Goal: Communication & Community: Participate in discussion

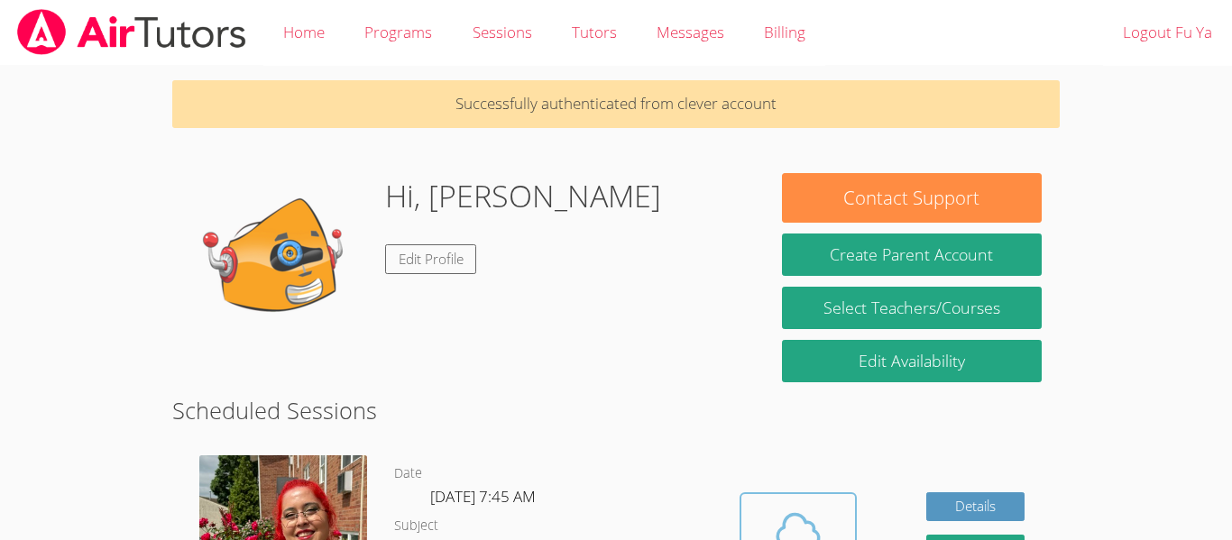
click at [795, 497] on button "Cloud Room" at bounding box center [798, 542] width 117 height 101
click at [0, 188] on body "Home Programs Sessions Tutors Messages Billing Logout Fu Ya Successfully authen…" at bounding box center [616, 270] width 1232 height 540
click at [434, 263] on link "Edit Profile" at bounding box center [431, 259] width 92 height 30
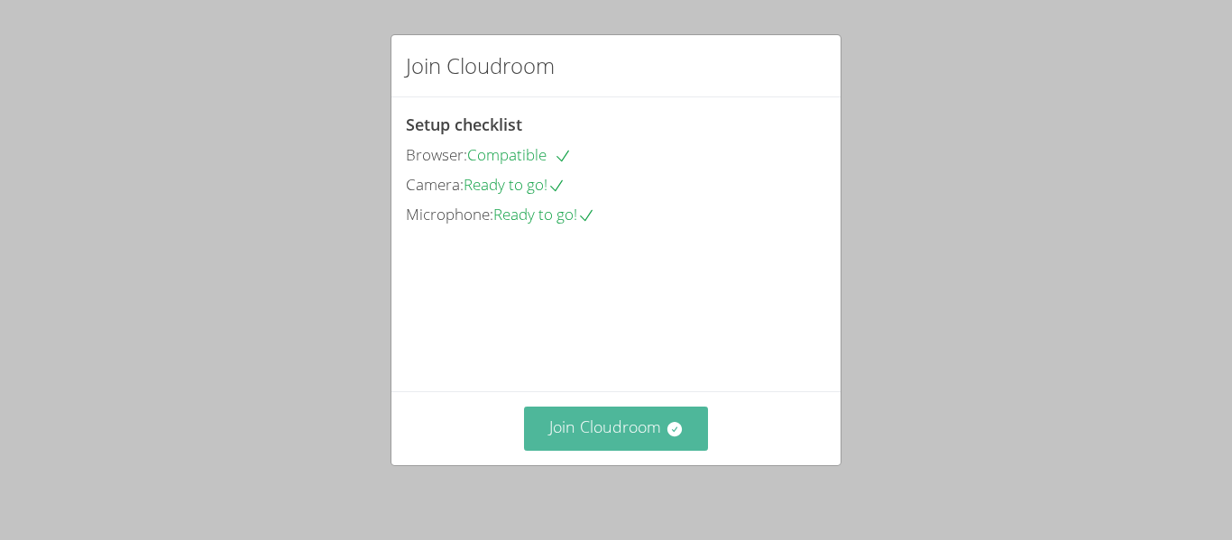
click at [685, 422] on button "Join Cloudroom" at bounding box center [616, 429] width 185 height 44
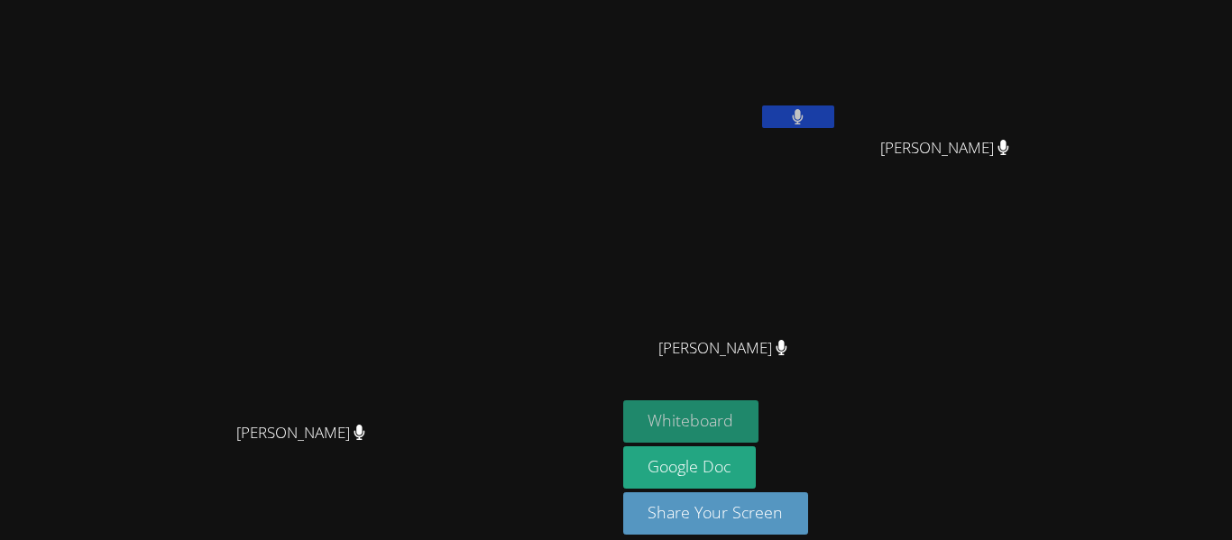
click at [759, 417] on button "Whiteboard" at bounding box center [691, 421] width 136 height 42
click at [759, 406] on button "Whiteboard" at bounding box center [691, 421] width 136 height 42
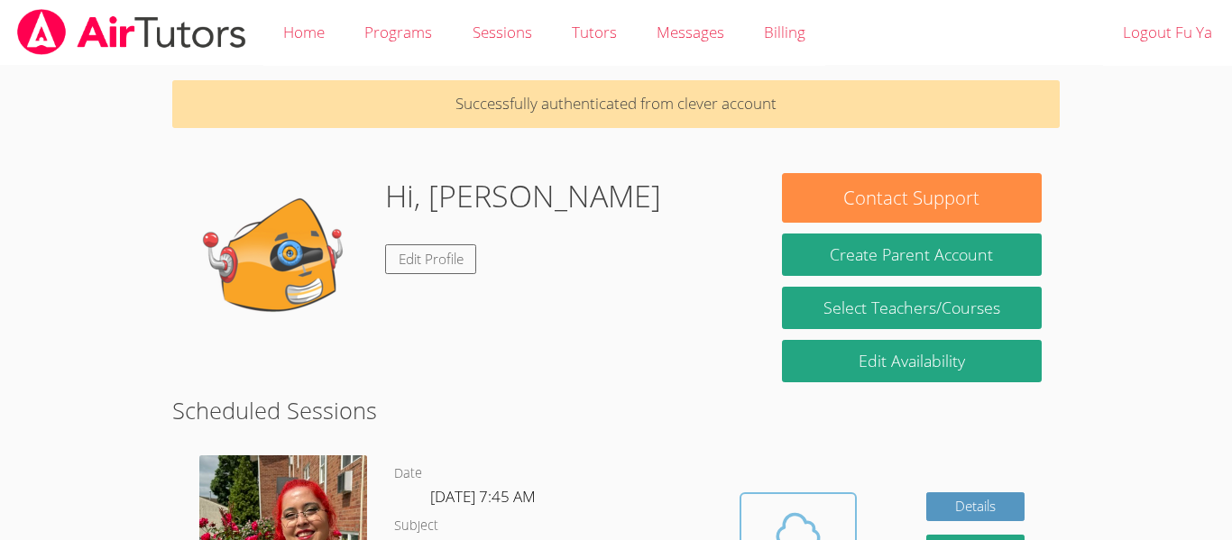
click at [810, 508] on icon at bounding box center [798, 530] width 51 height 51
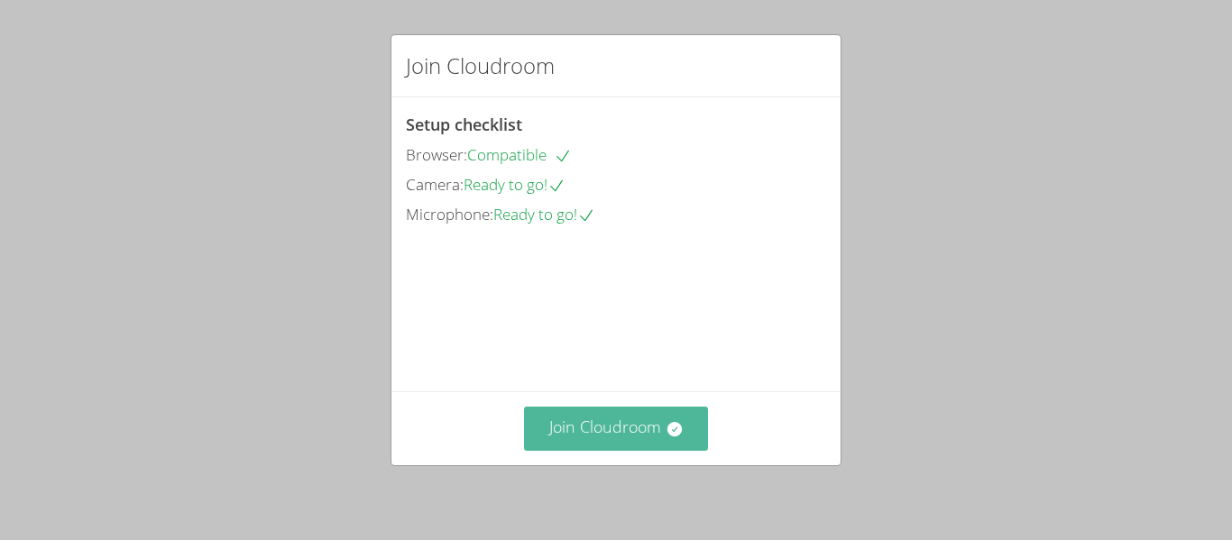
click at [620, 434] on button "Join Cloudroom" at bounding box center [616, 429] width 185 height 44
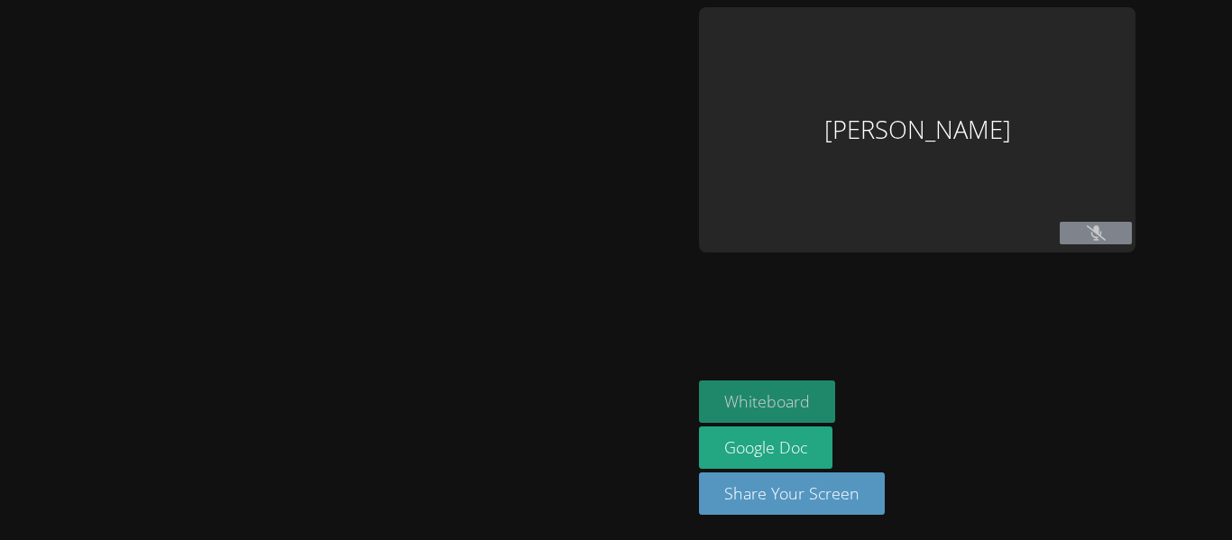
click at [758, 401] on button "Whiteboard" at bounding box center [767, 402] width 136 height 42
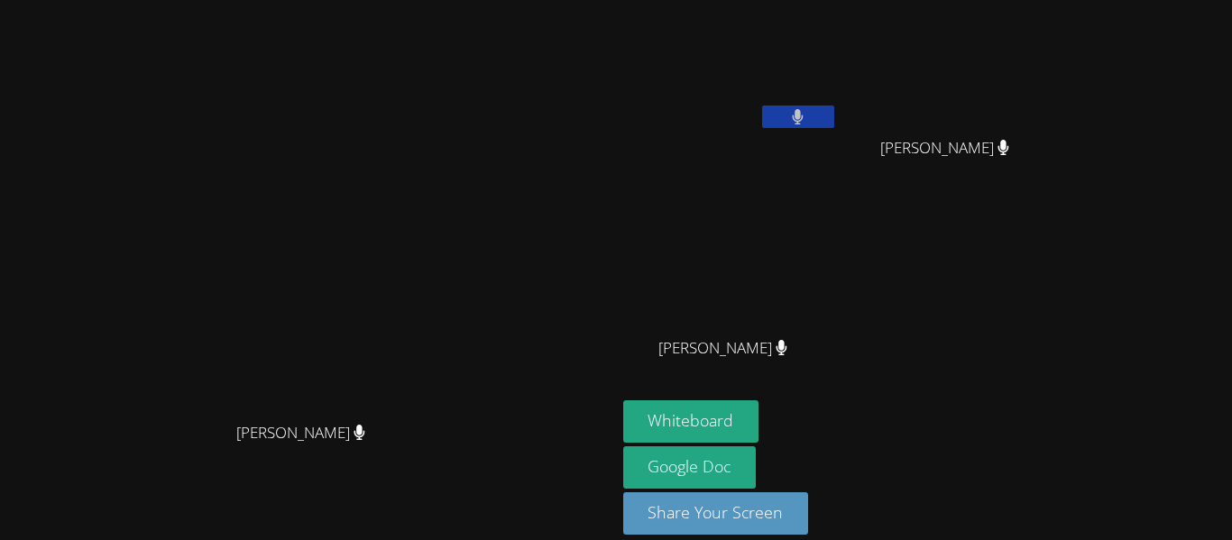
click at [838, 394] on div "Ruei Kai Su" at bounding box center [730, 364] width 215 height 72
click at [759, 406] on button "Whiteboard" at bounding box center [691, 421] width 136 height 42
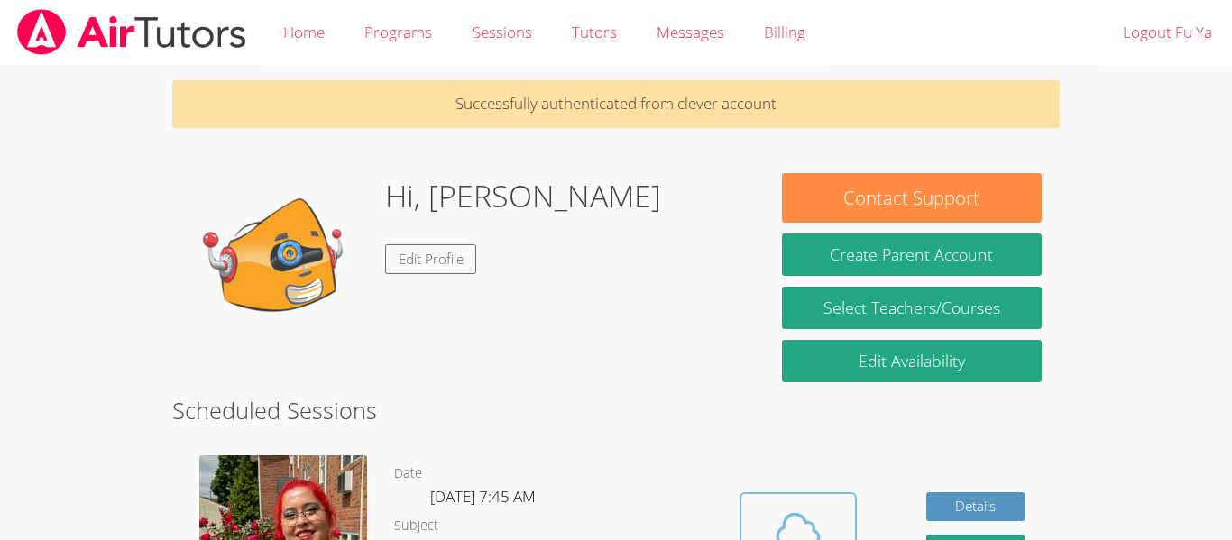
click at [788, 515] on icon at bounding box center [798, 530] width 51 height 51
click at [816, 509] on icon at bounding box center [798, 530] width 51 height 51
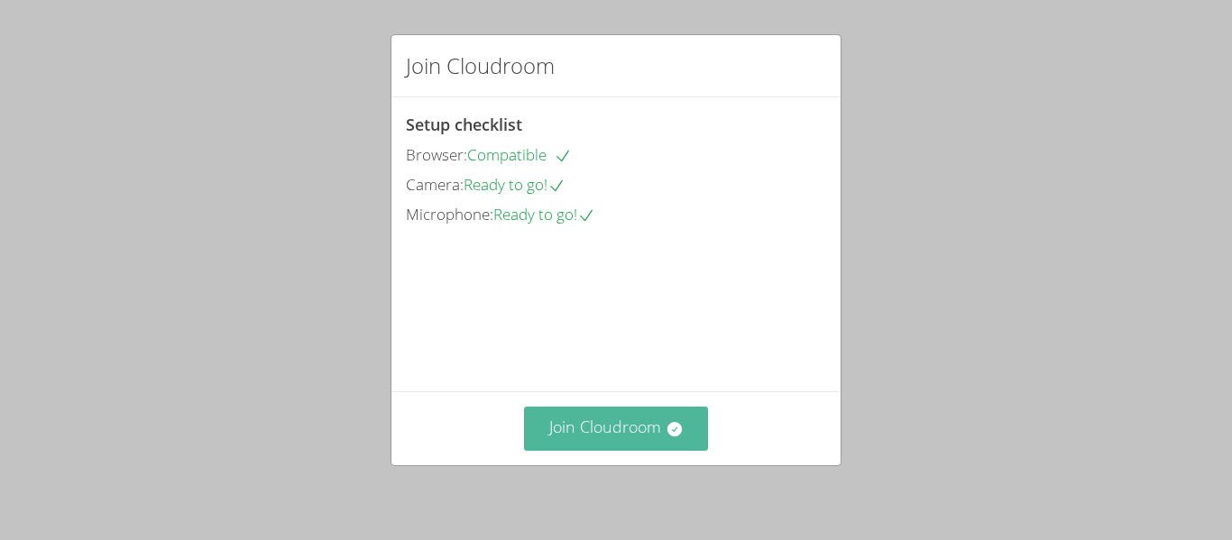
click at [671, 421] on icon at bounding box center [675, 429] width 18 height 18
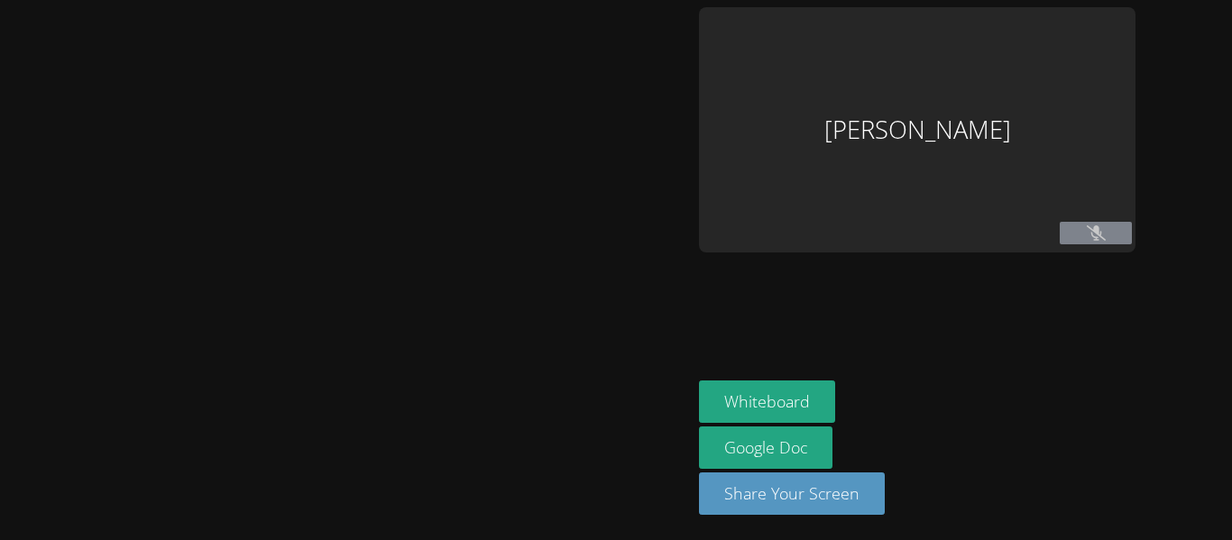
click at [671, 424] on div at bounding box center [345, 270] width 677 height 526
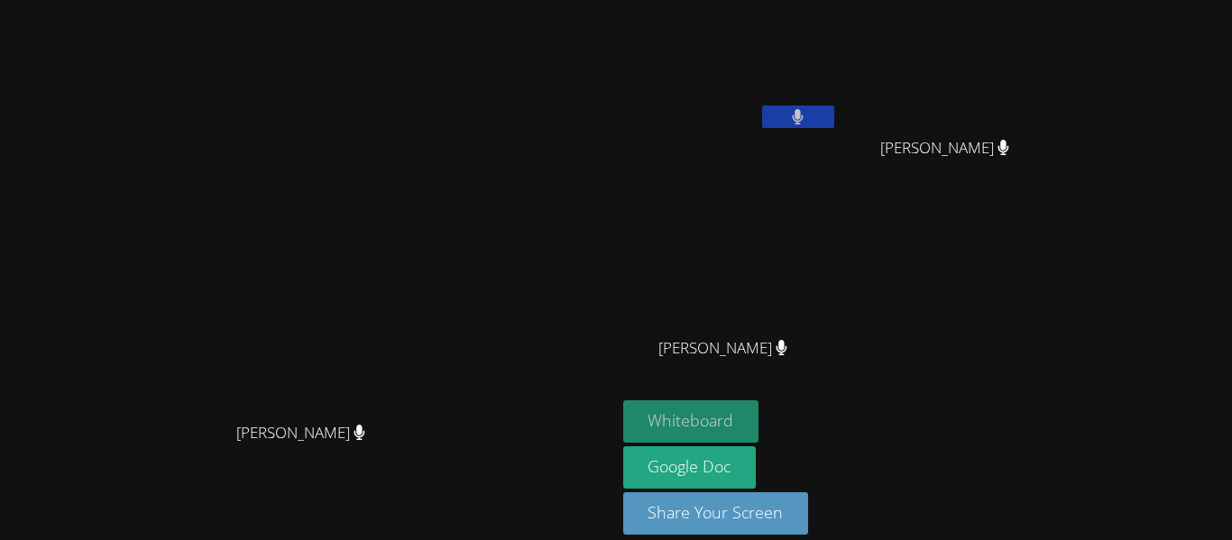
click at [759, 414] on button "Whiteboard" at bounding box center [691, 421] width 136 height 42
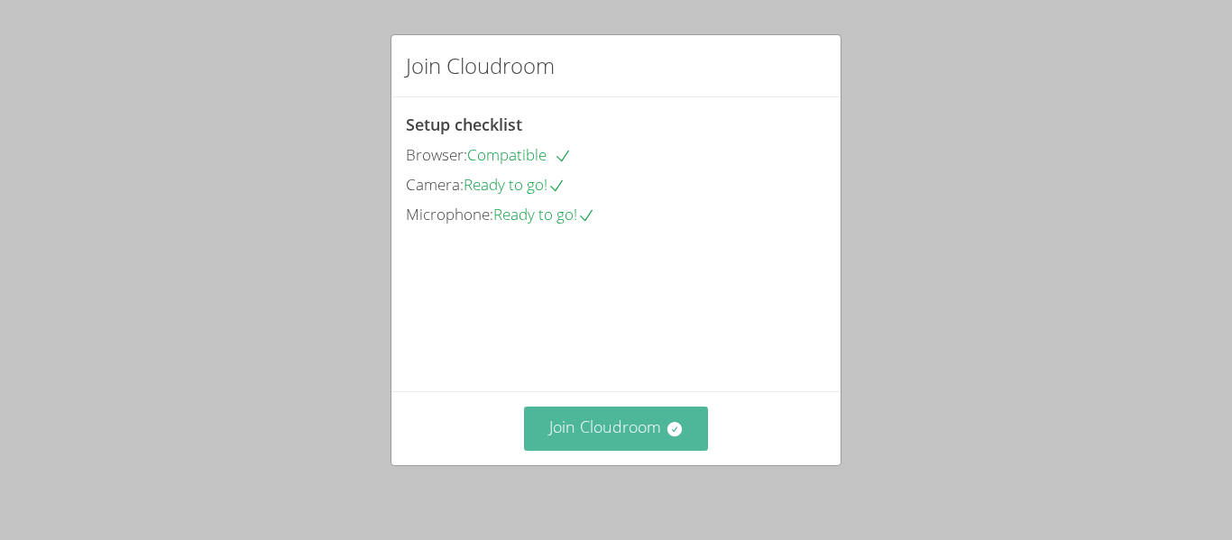
click at [681, 430] on icon at bounding box center [673, 429] width 14 height 14
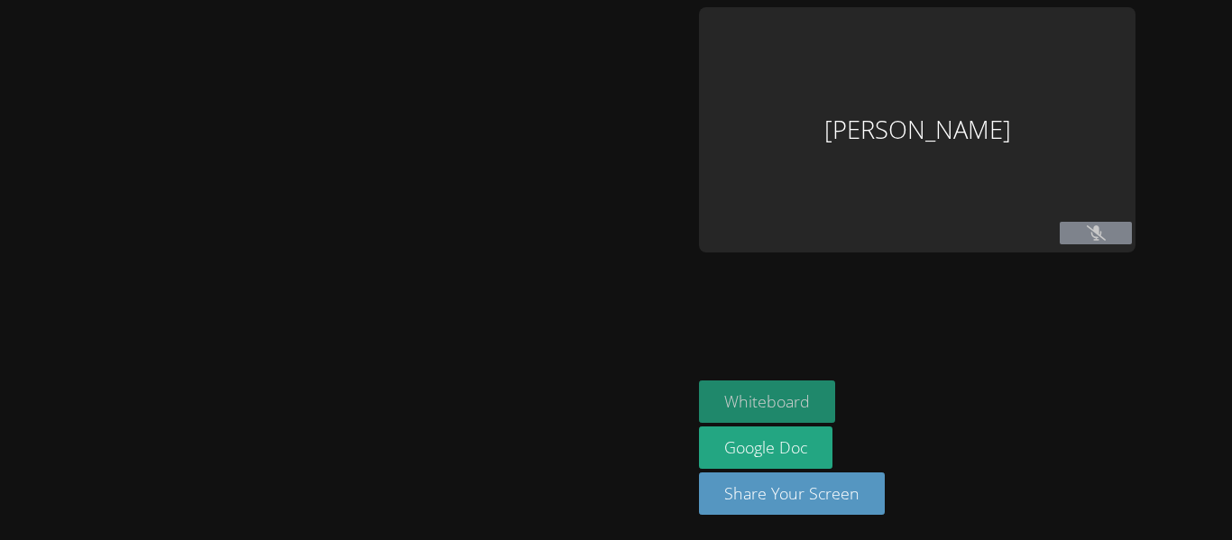
click at [807, 403] on button "Whiteboard" at bounding box center [767, 402] width 136 height 42
